Goal: Obtain resource: Download file/media

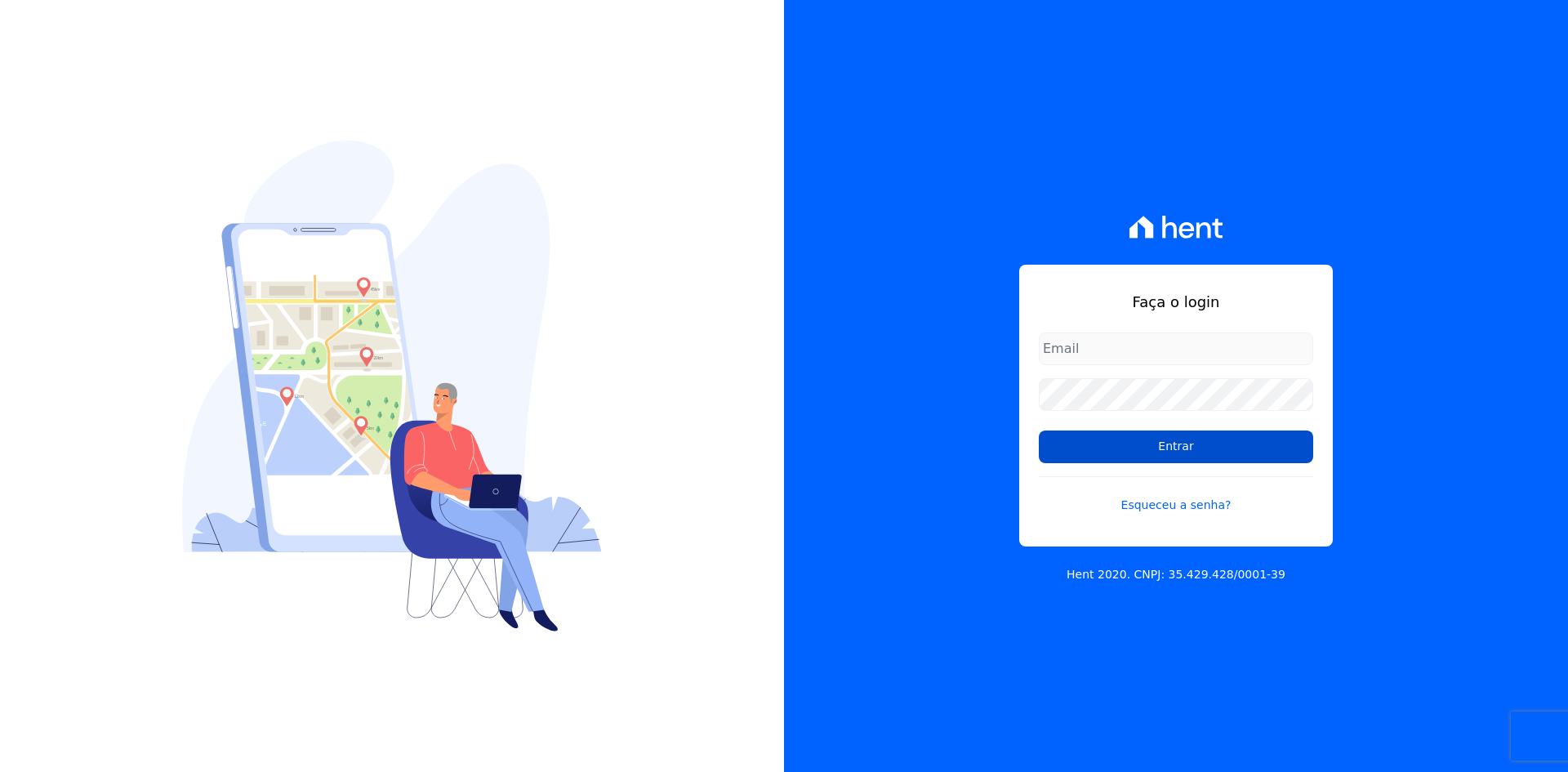
type input "[EMAIL_ADDRESS][DOMAIN_NAME]"
click at [1110, 447] on input "Entrar" at bounding box center [1176, 447] width 274 height 33
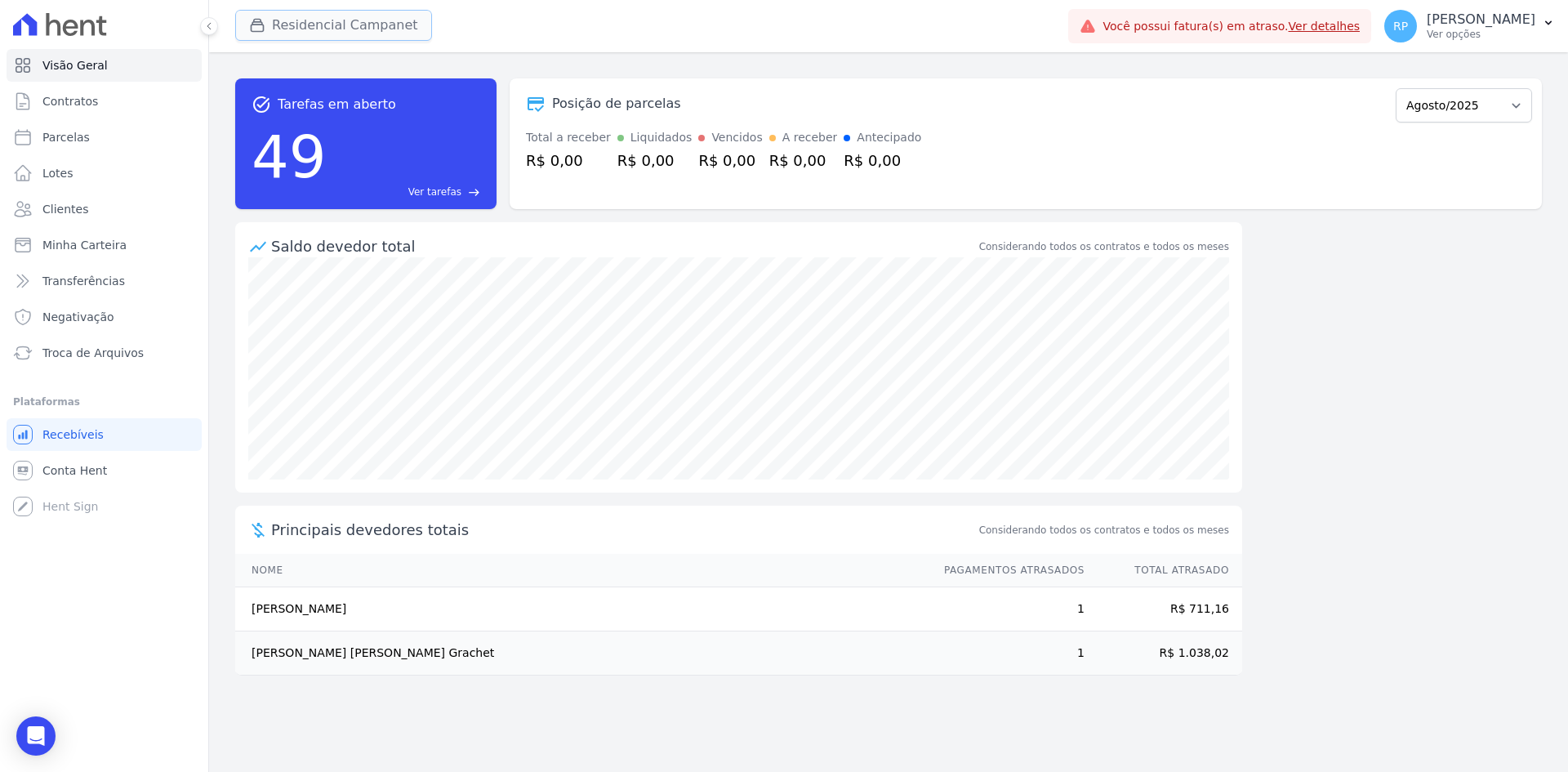
click at [340, 18] on button "Residencial Campanet" at bounding box center [333, 25] width 197 height 31
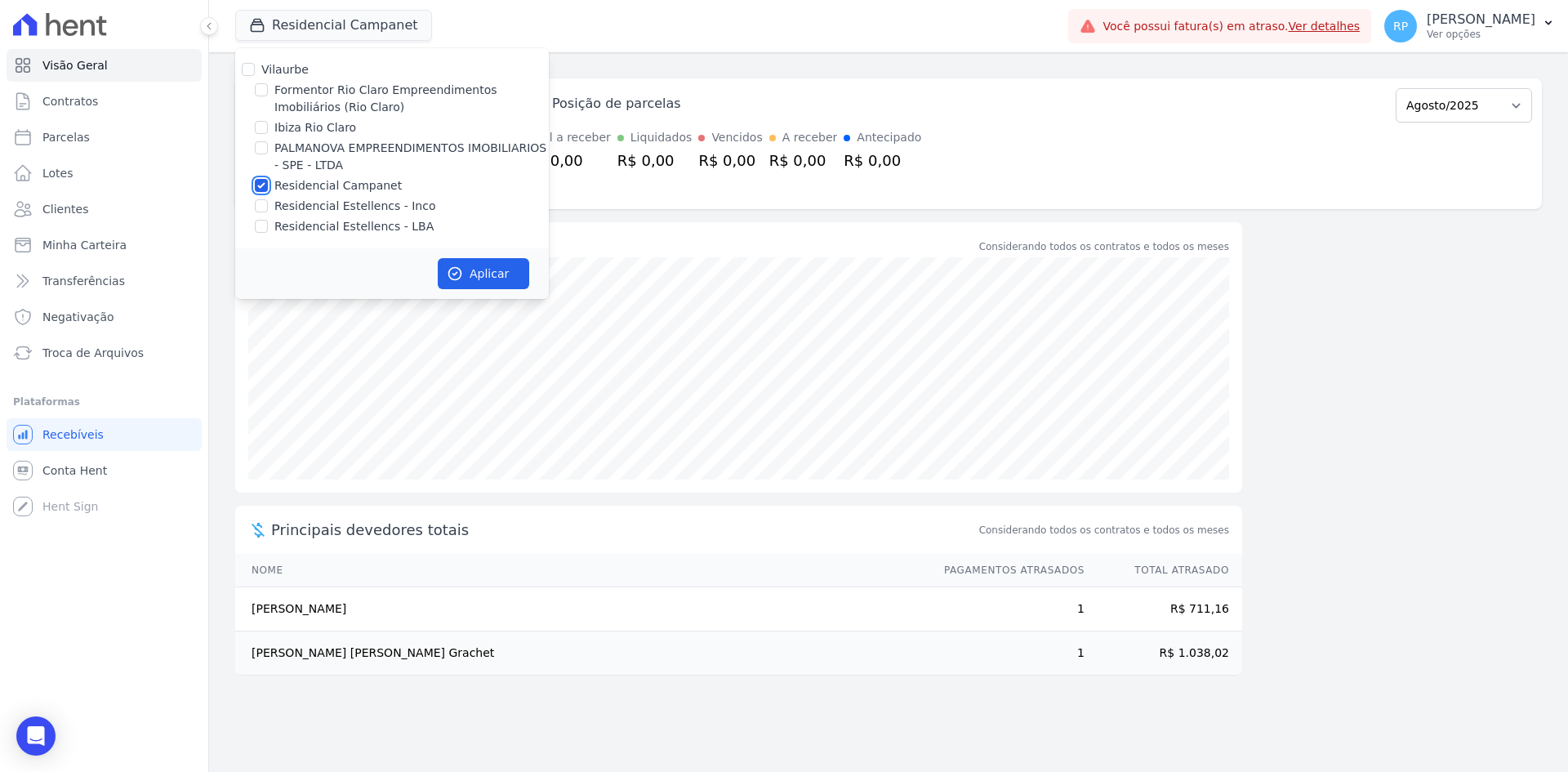
click at [257, 182] on input "Residencial Campanet" at bounding box center [262, 186] width 13 height 13
checkbox input "false"
click at [259, 93] on input "Formentor Rio Claro Empreendimentos Imobiliários (Rio Claro)" at bounding box center [262, 90] width 13 height 13
checkbox input "true"
click at [503, 270] on button "Aplicar" at bounding box center [483, 274] width 91 height 31
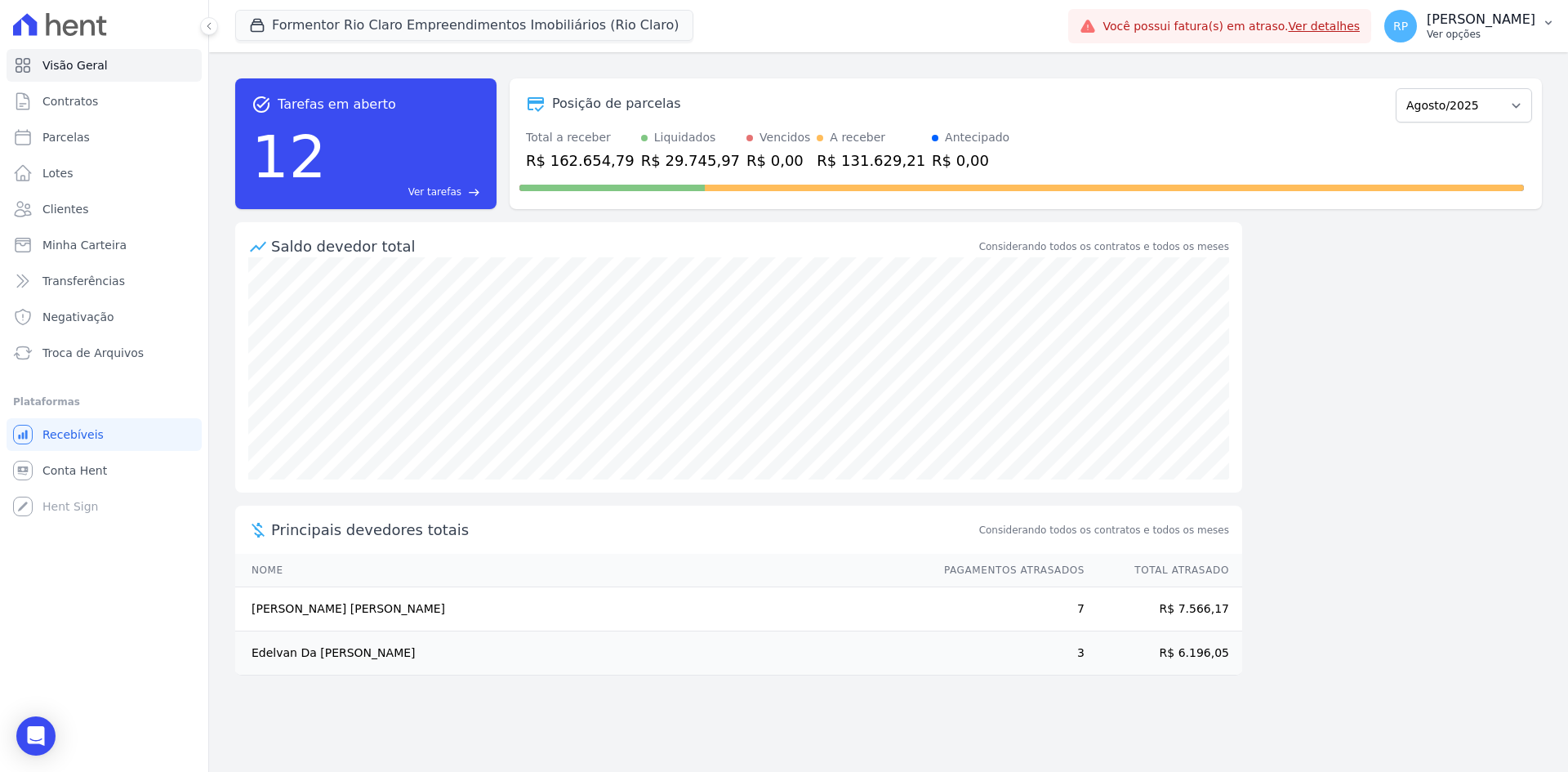
click at [1453, 18] on p "[PERSON_NAME]" at bounding box center [1481, 20] width 109 height 17
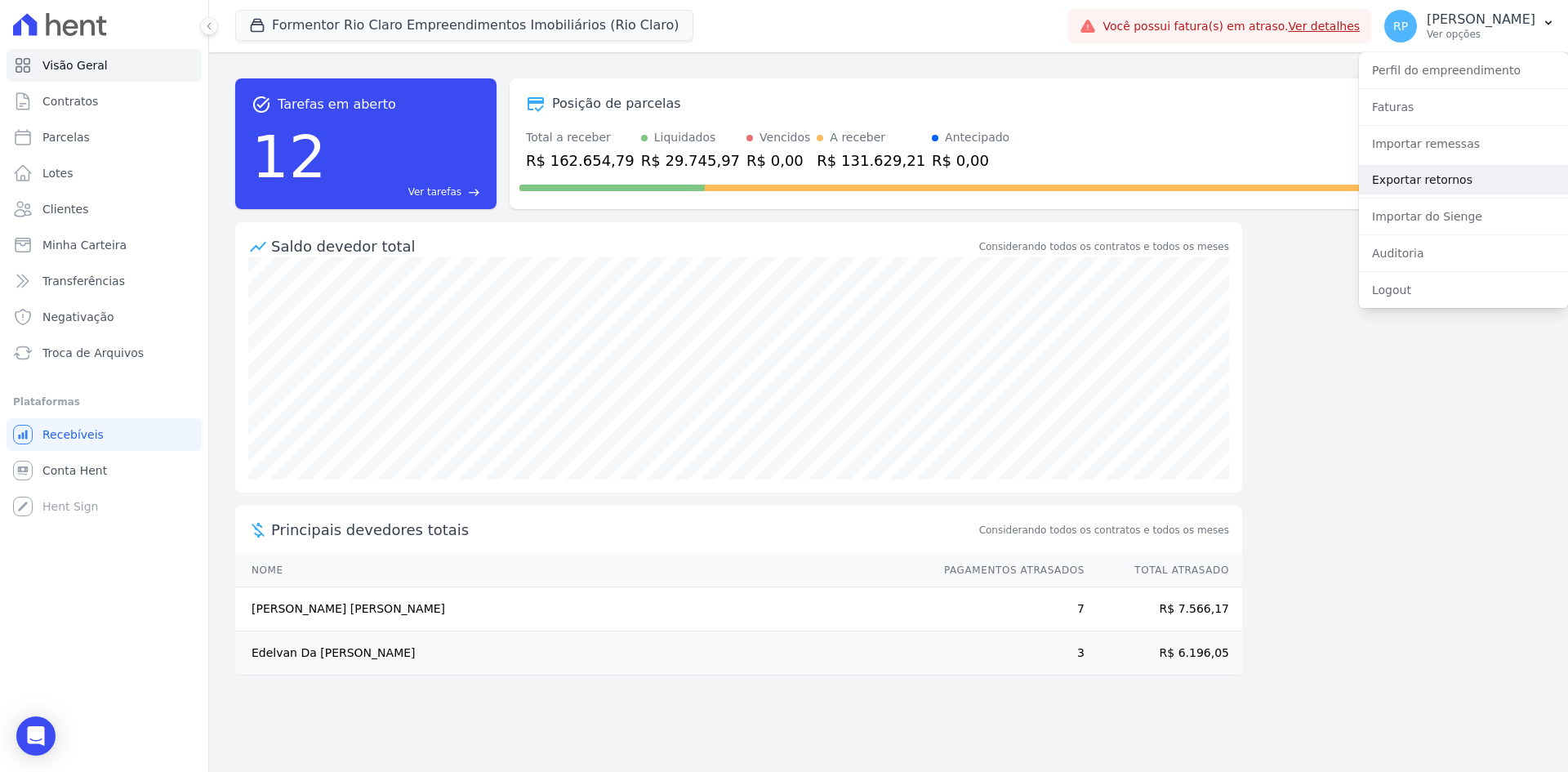
click at [1431, 177] on link "Exportar retornos" at bounding box center [1463, 179] width 209 height 29
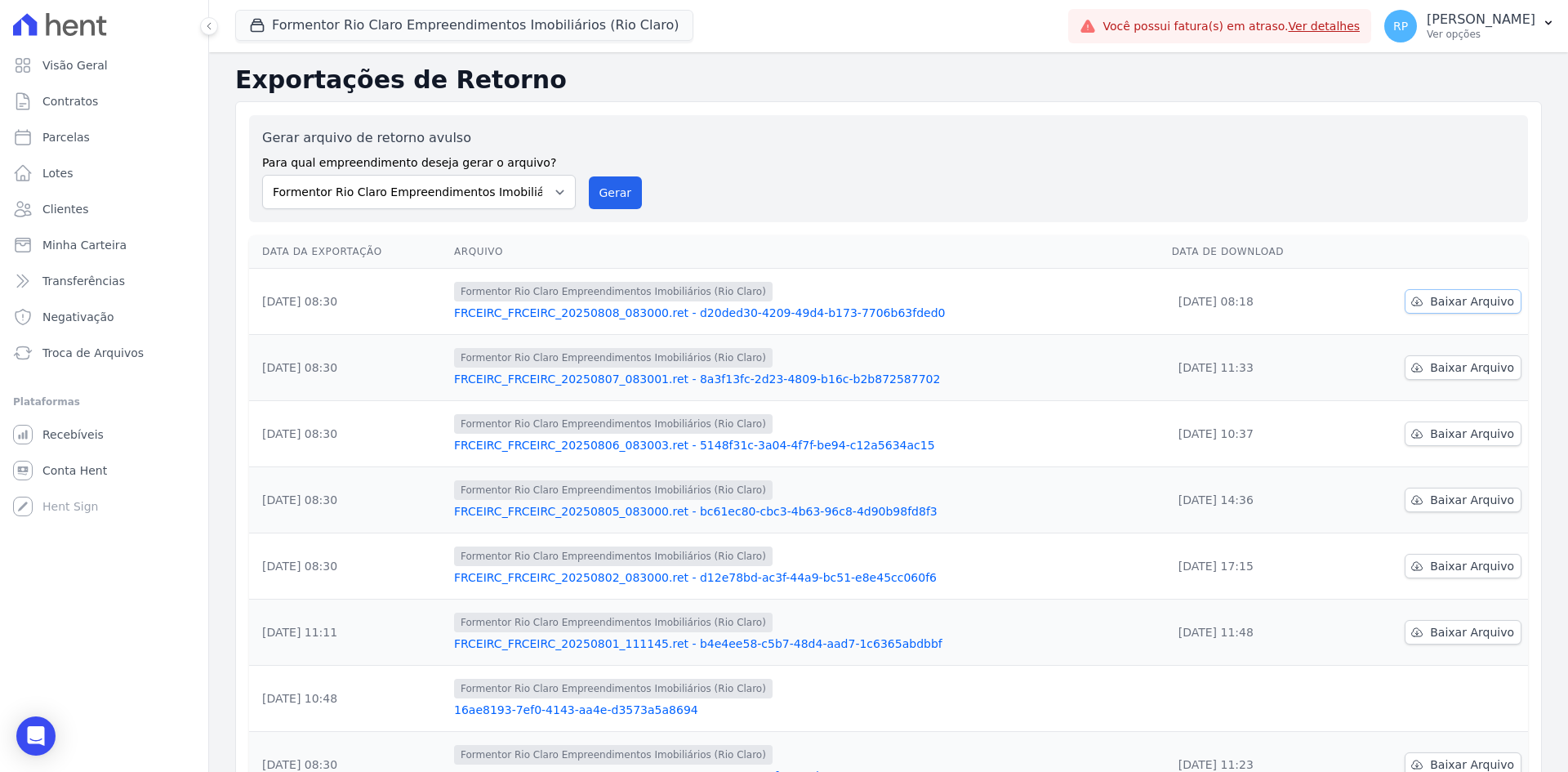
click at [1453, 305] on span "Baixar Arquivo" at bounding box center [1472, 302] width 84 height 17
